Goal: Contribute content

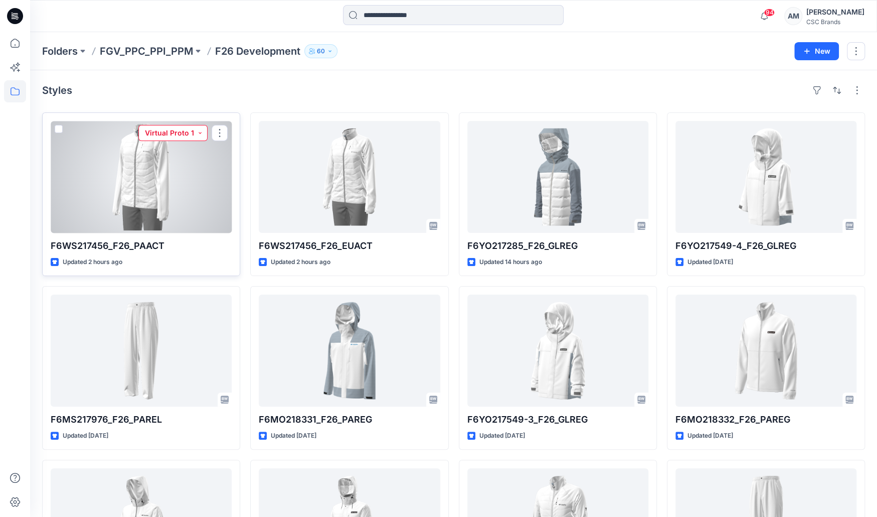
click at [186, 128] on button "Virtual Proto 1" at bounding box center [172, 133] width 69 height 16
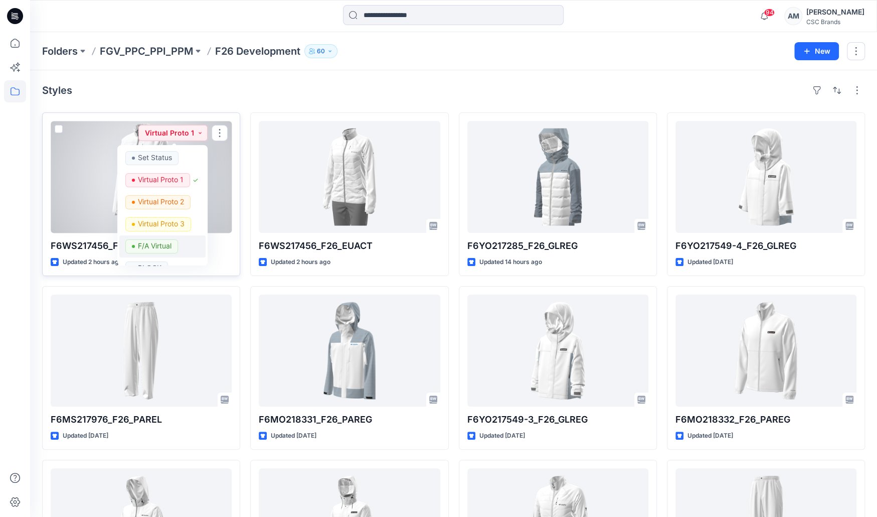
click at [162, 242] on p "F/A Virtual" at bounding box center [155, 245] width 34 height 13
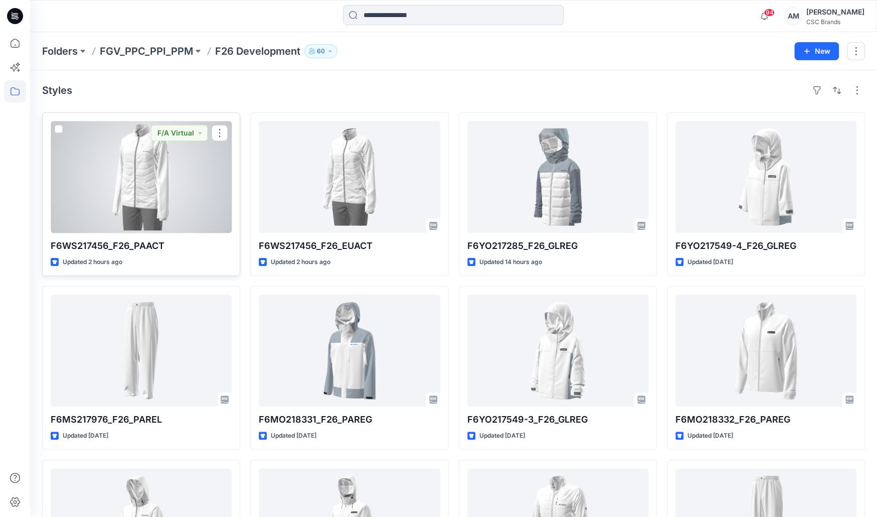
click at [172, 196] on div at bounding box center [141, 177] width 181 height 112
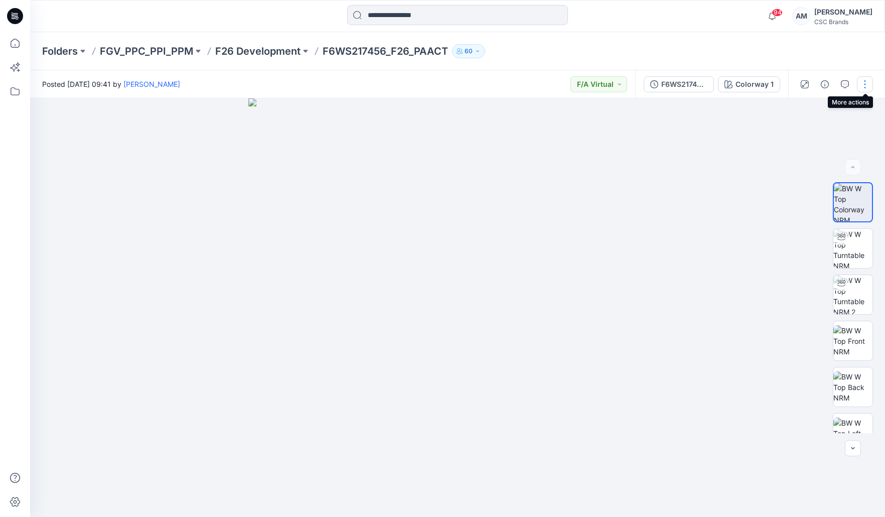
click at [861, 85] on button "button" at bounding box center [865, 84] width 16 height 16
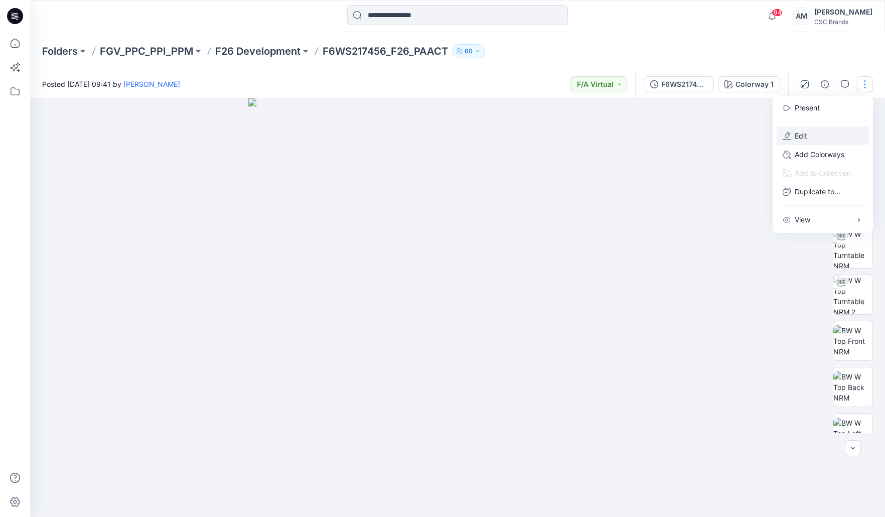
click at [829, 136] on button "Edit" at bounding box center [822, 135] width 92 height 19
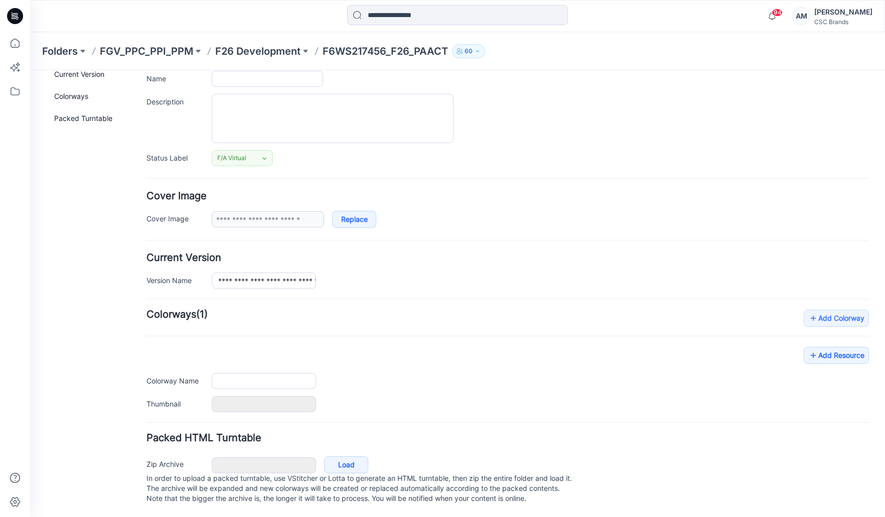
type input "**********"
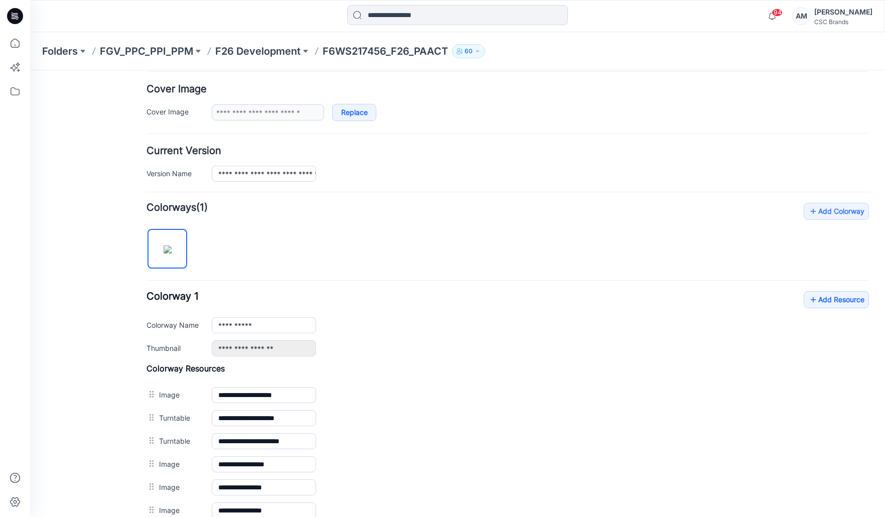
scroll to position [182, 0]
click at [826, 295] on link "Add Resource" at bounding box center [836, 298] width 65 height 17
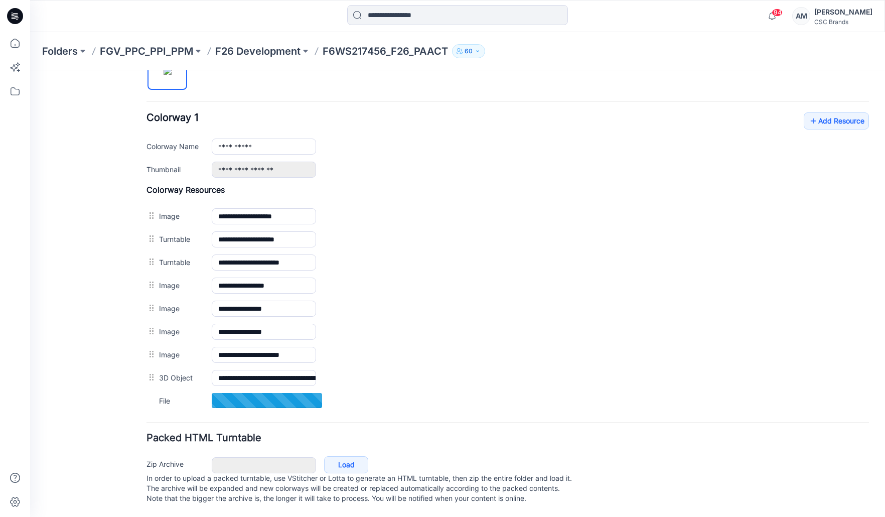
scroll to position [364, 0]
